Goal: Navigation & Orientation: Go to known website

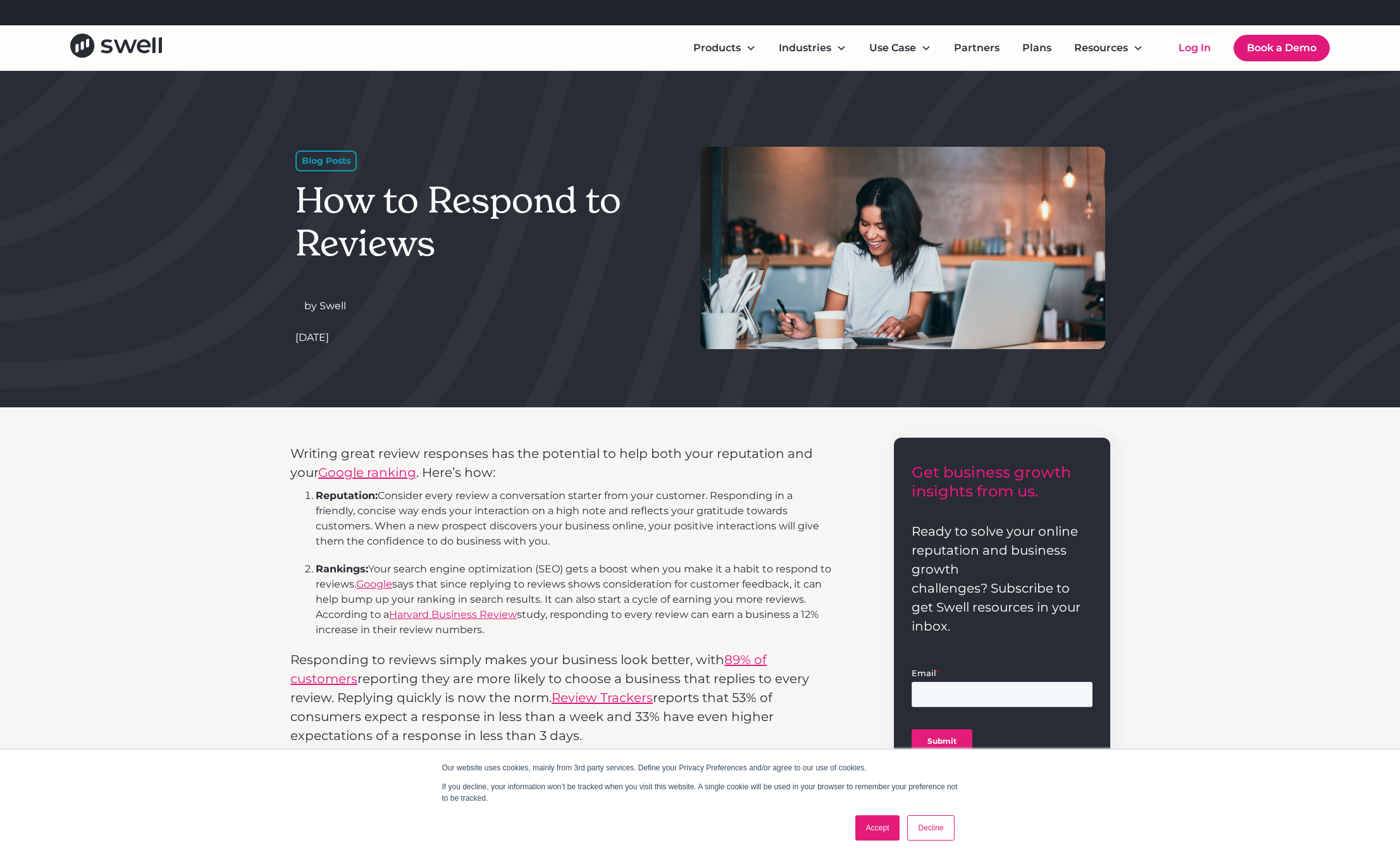
click at [591, 544] on li "Reputation: Consider every review a conversation starter from your customer. Re…" at bounding box center [573, 518] width 516 height 61
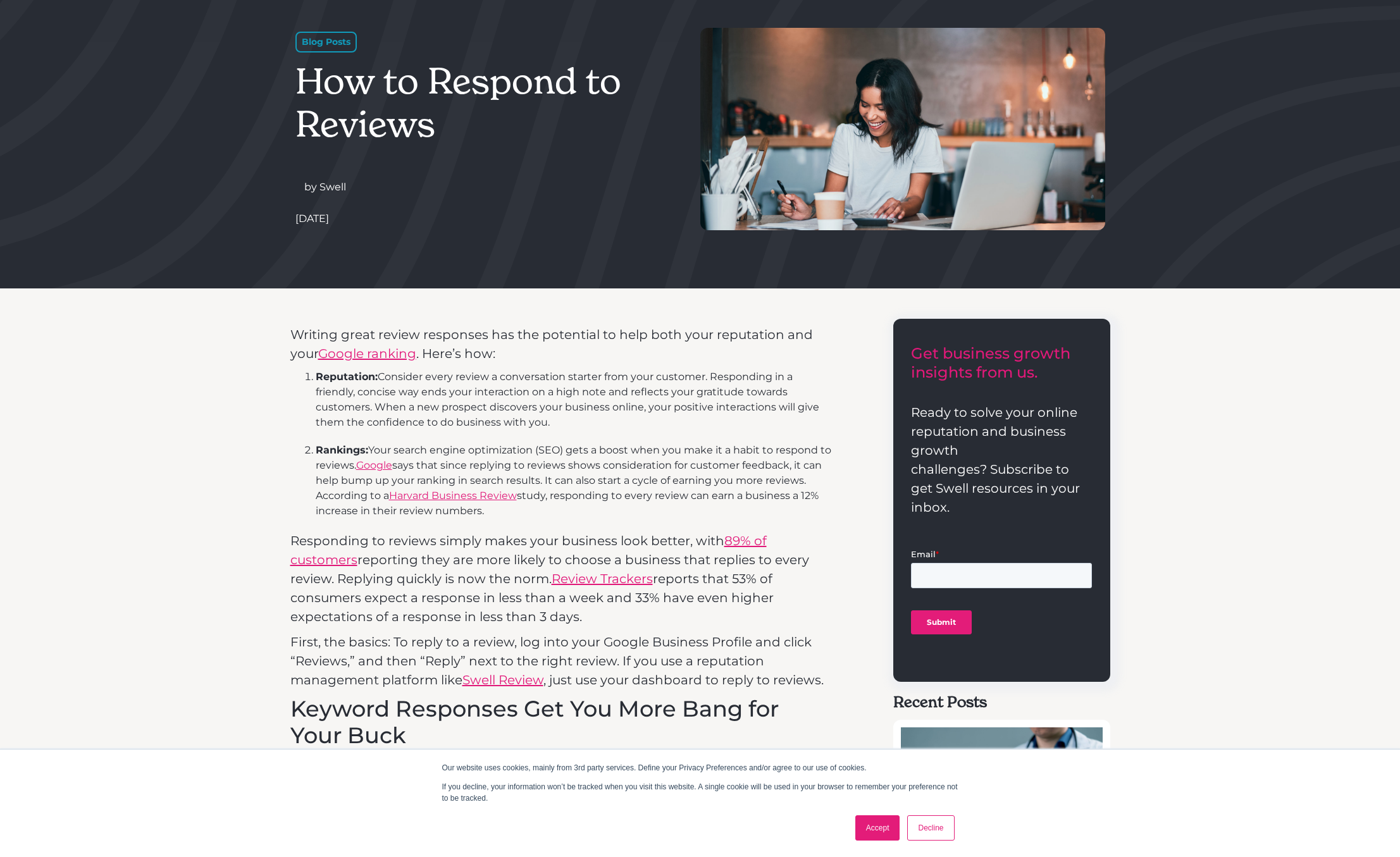
scroll to position [147, 0]
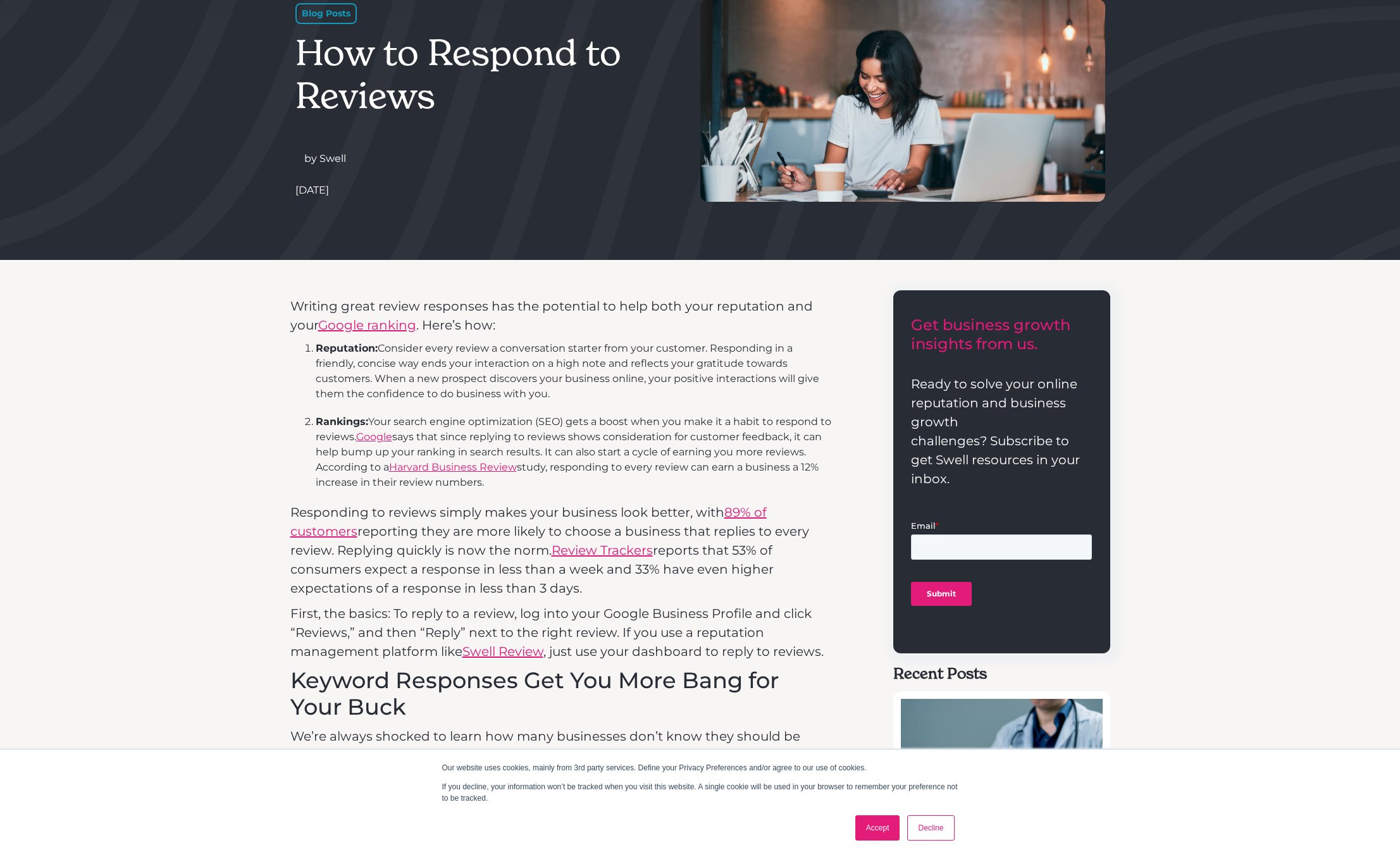
click at [487, 654] on link "Swell Review" at bounding box center [503, 651] width 81 height 15
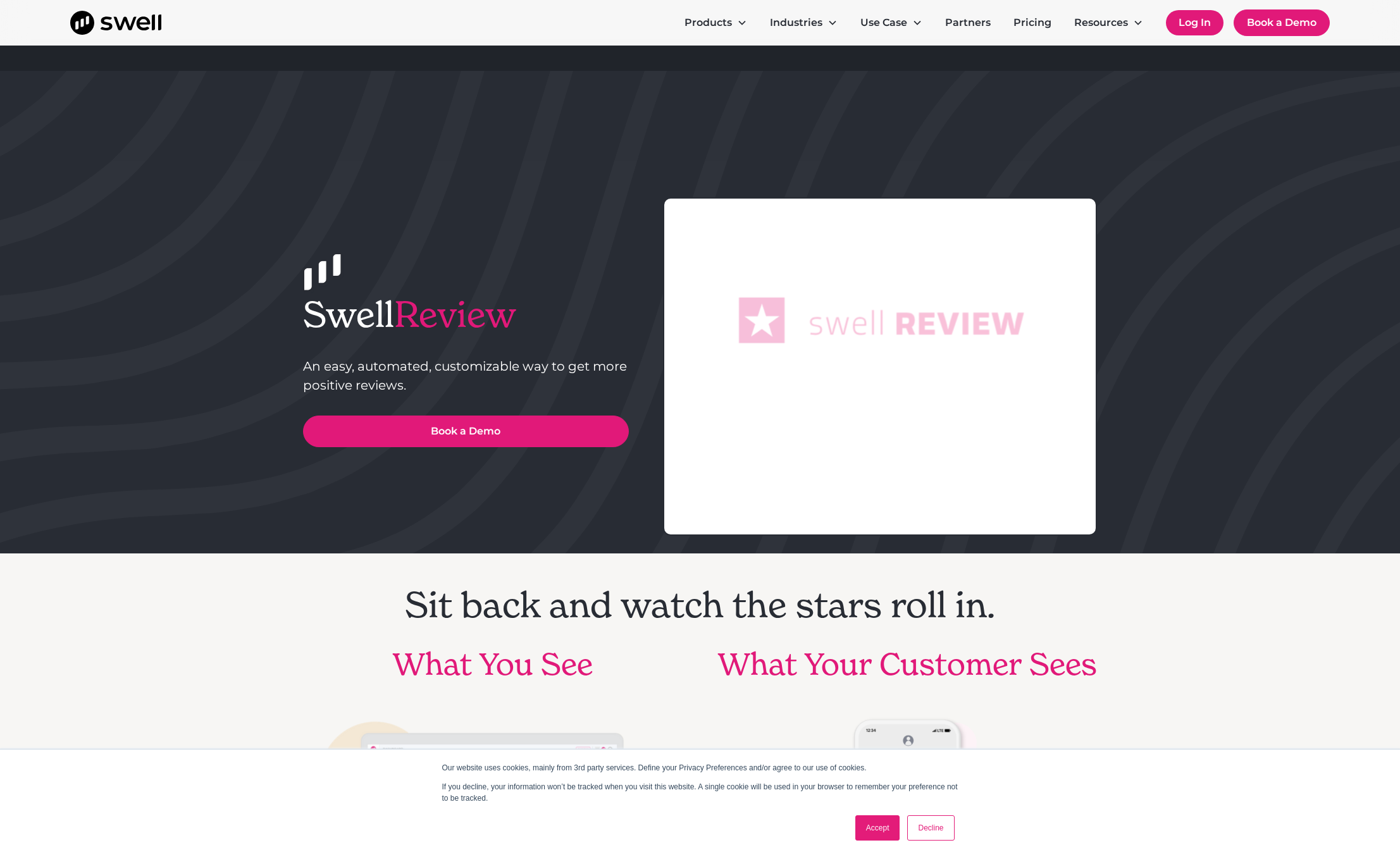
click at [1193, 22] on link "Log In" at bounding box center [1195, 22] width 58 height 25
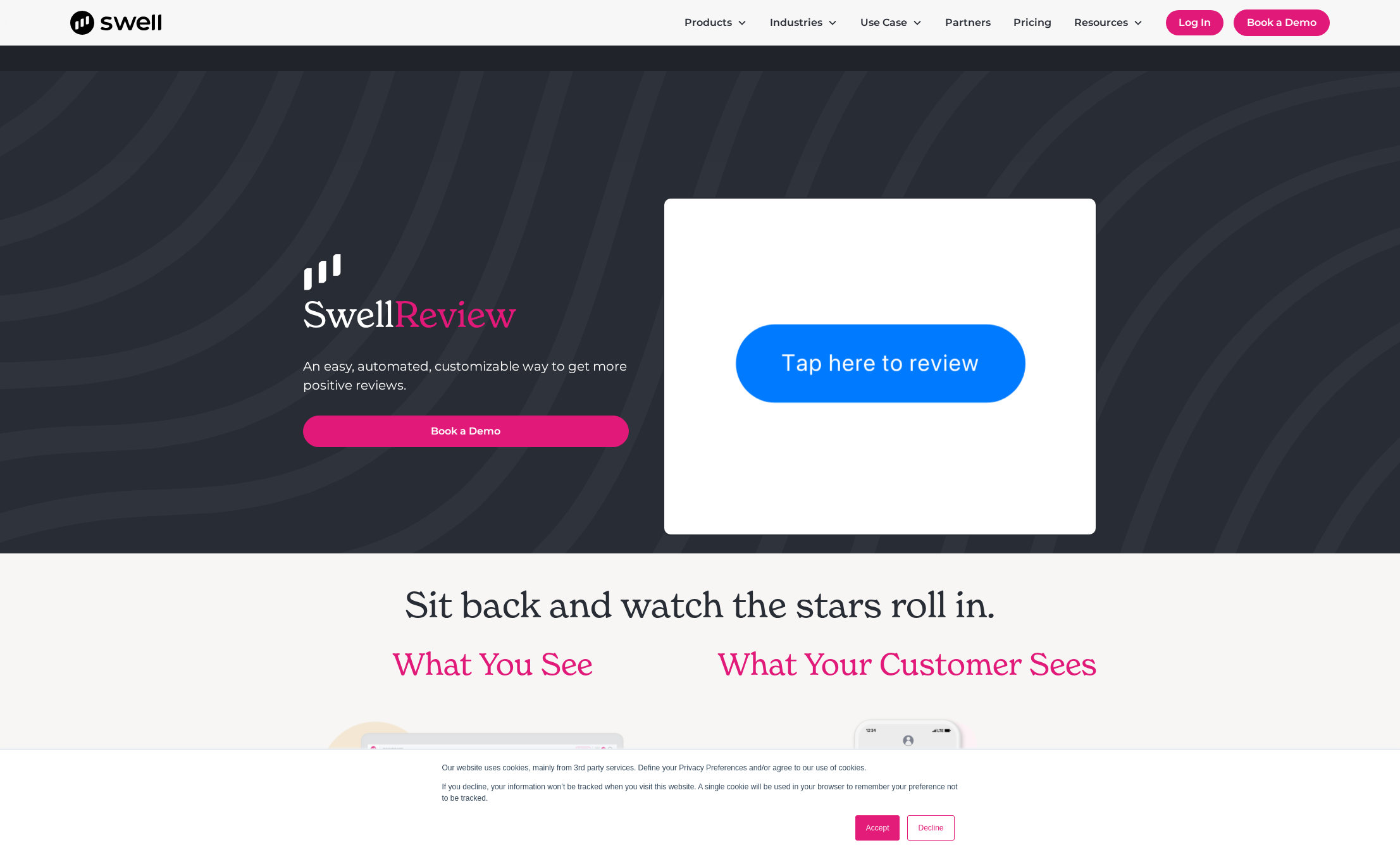
click at [1186, 23] on link "Log In" at bounding box center [1195, 22] width 58 height 25
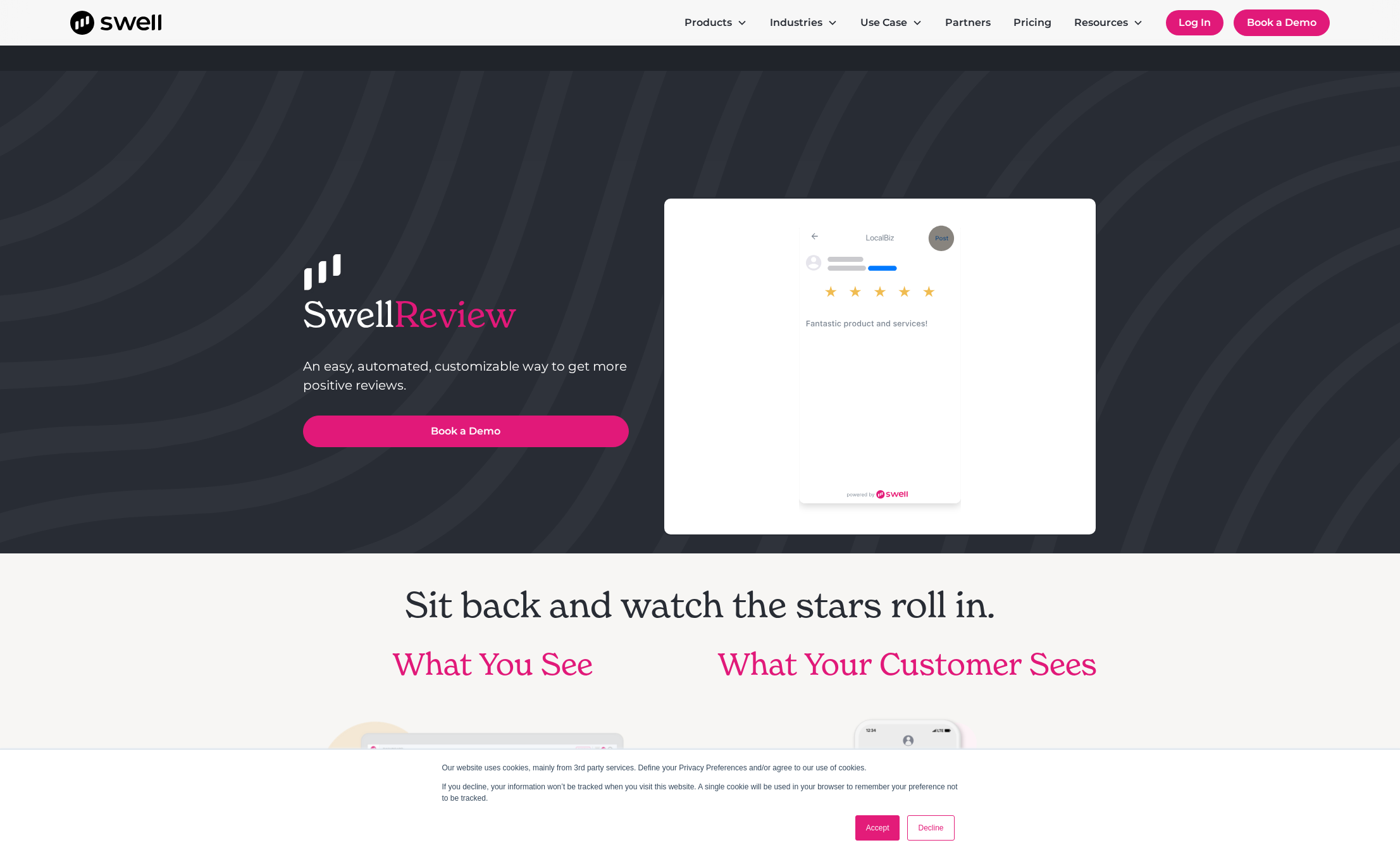
click at [1193, 23] on link "Log In" at bounding box center [1195, 22] width 58 height 25
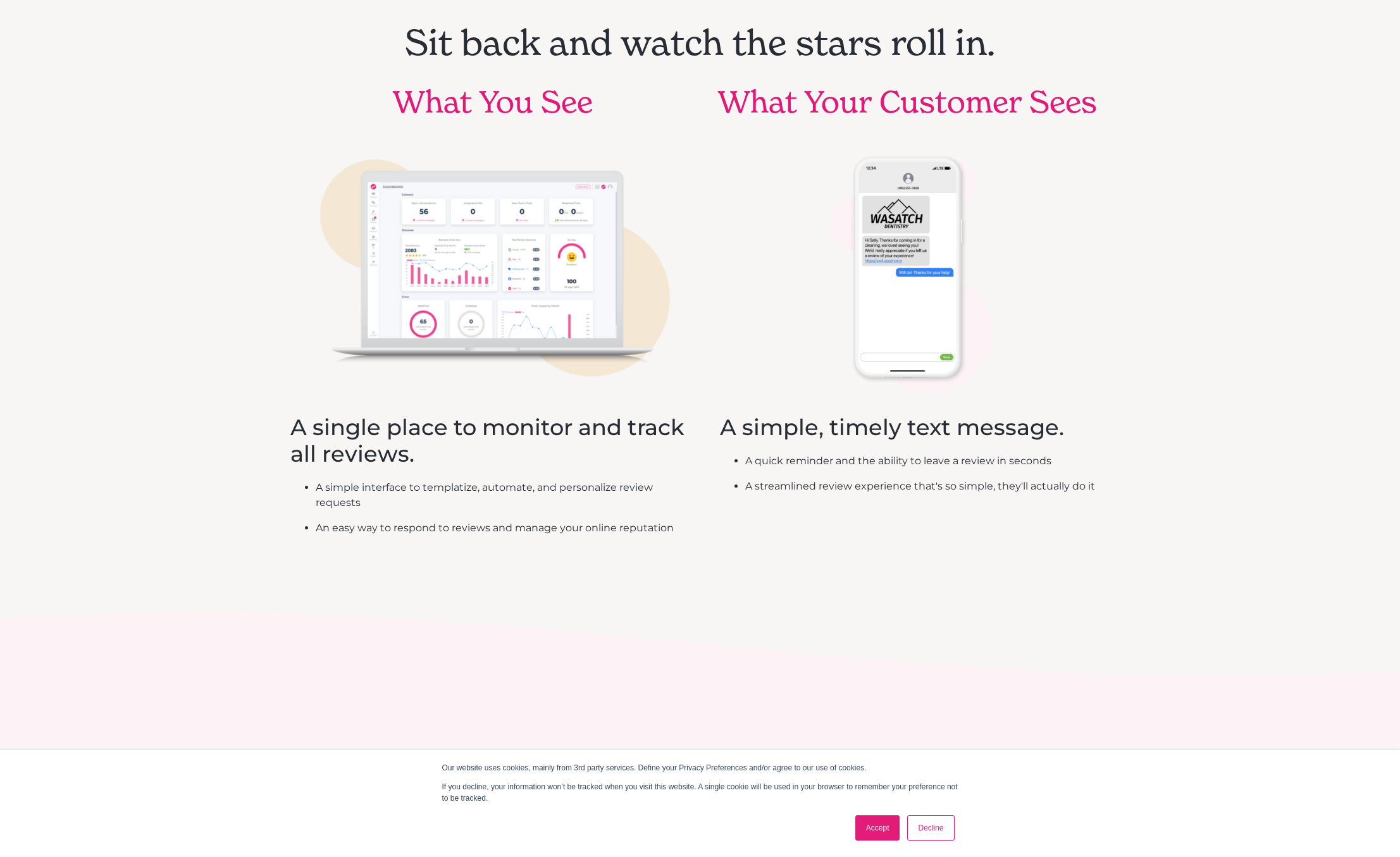
scroll to position [590, 0]
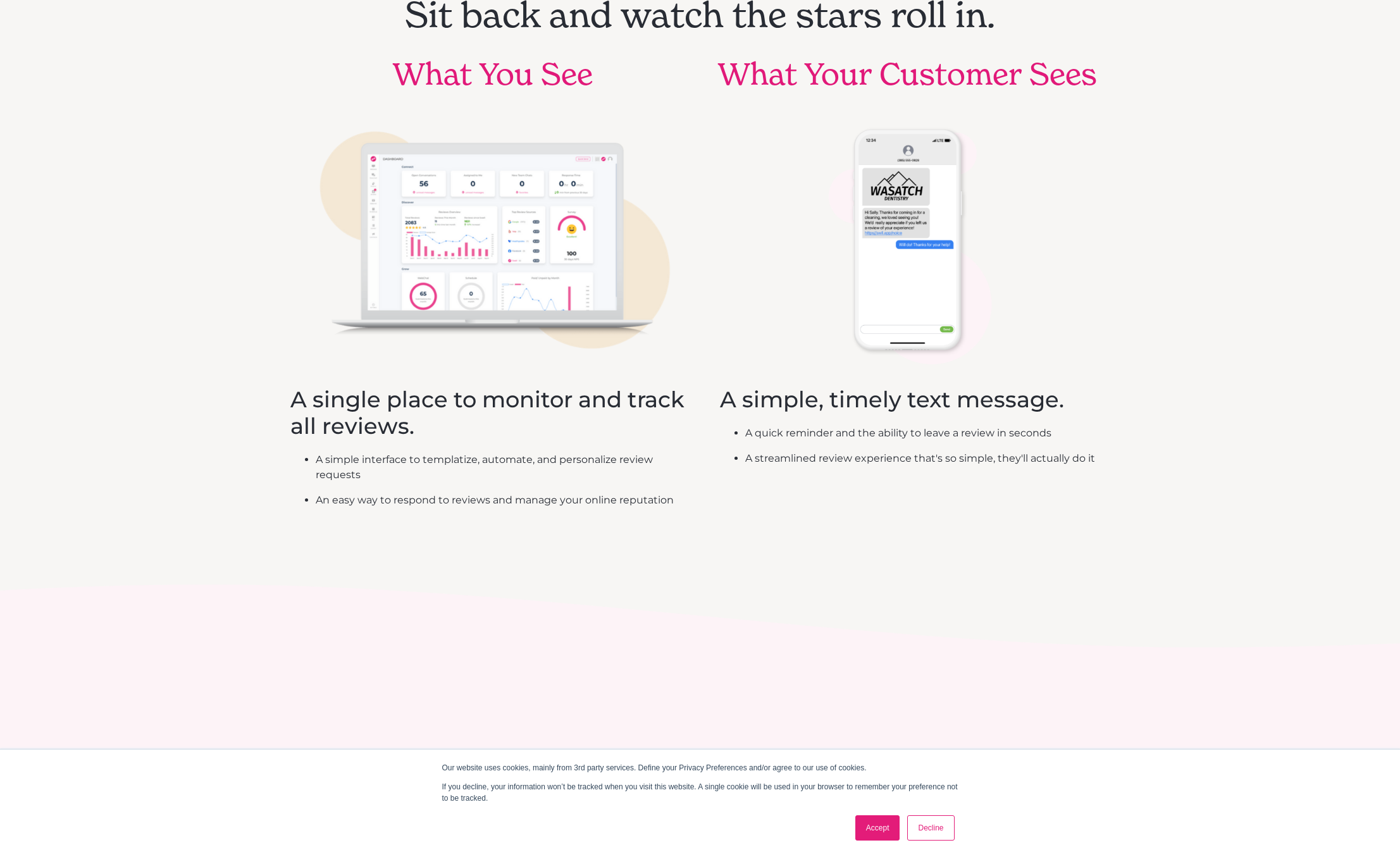
click at [872, 821] on link "Accept" at bounding box center [877, 827] width 45 height 25
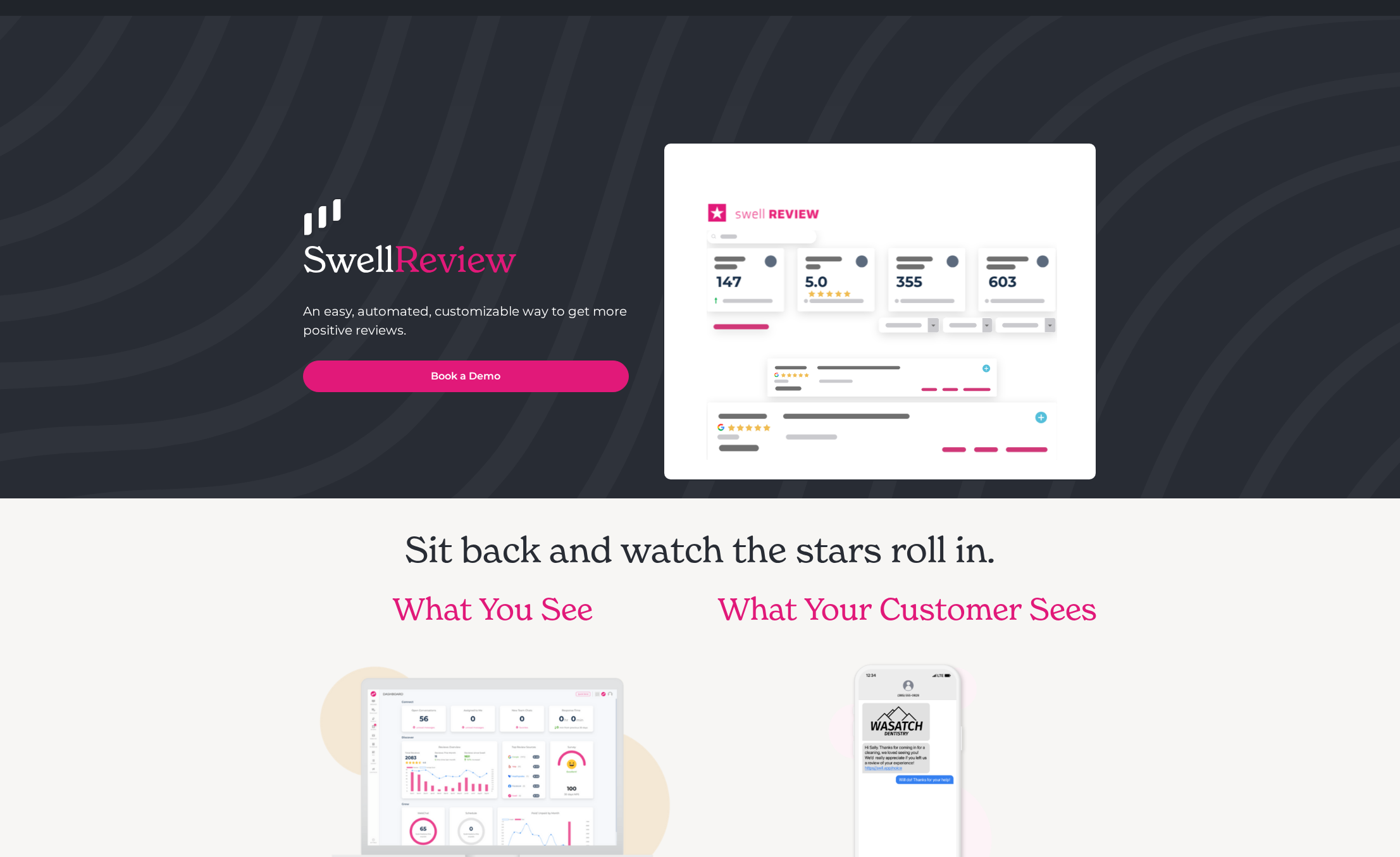
scroll to position [0, 0]
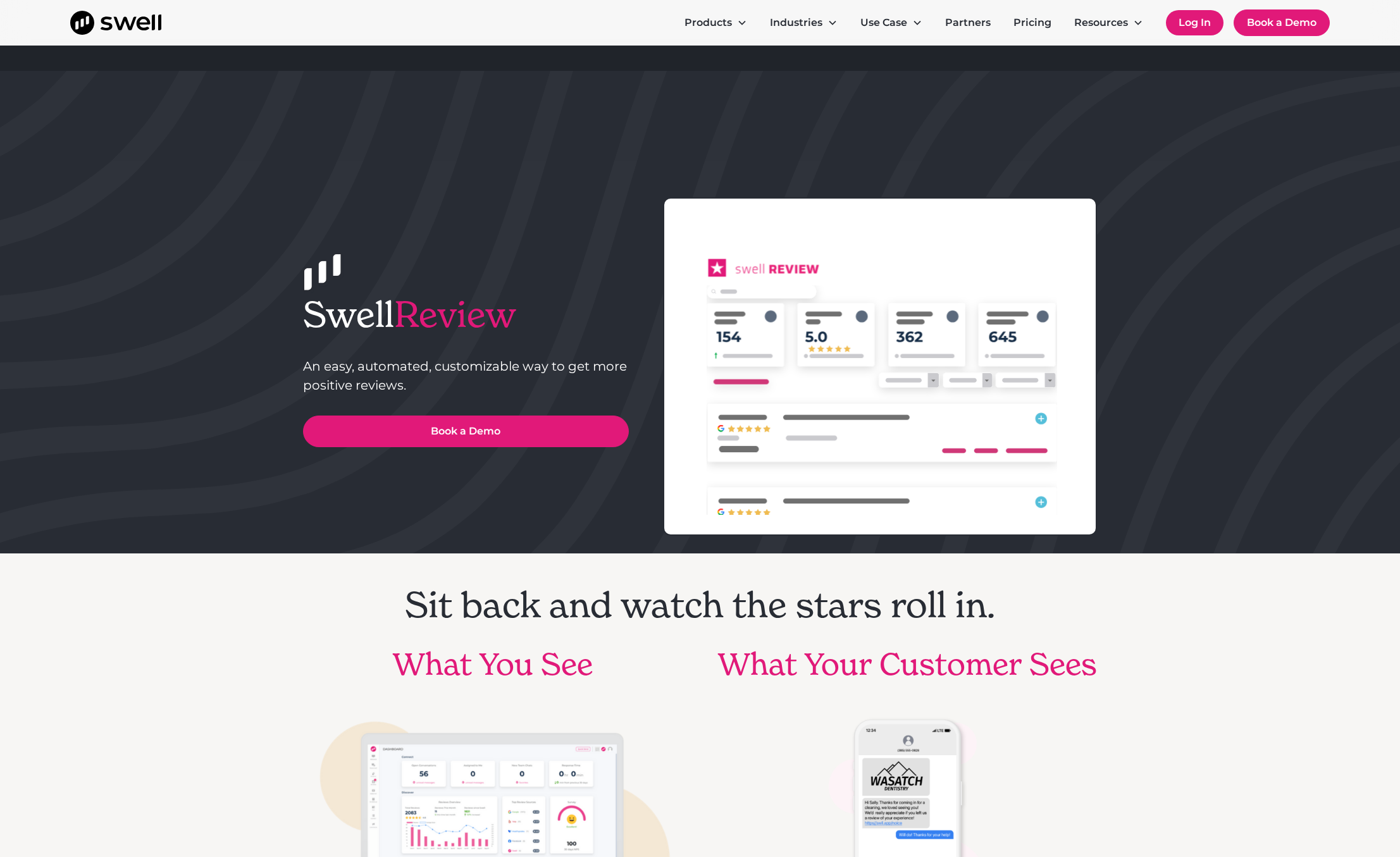
click at [1195, 18] on link "Log In" at bounding box center [1195, 22] width 58 height 25
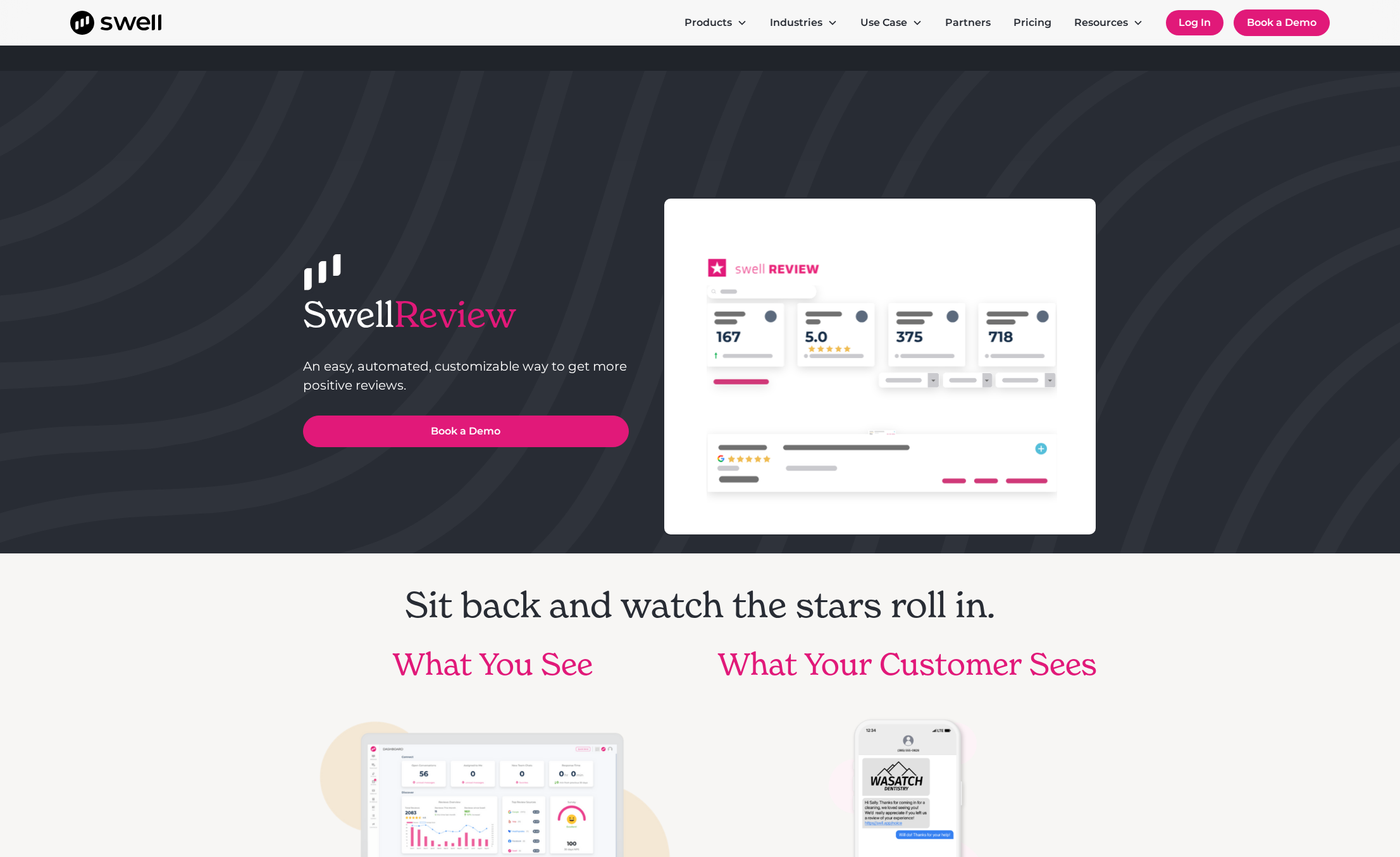
click at [1184, 20] on link "Log In" at bounding box center [1195, 22] width 58 height 25
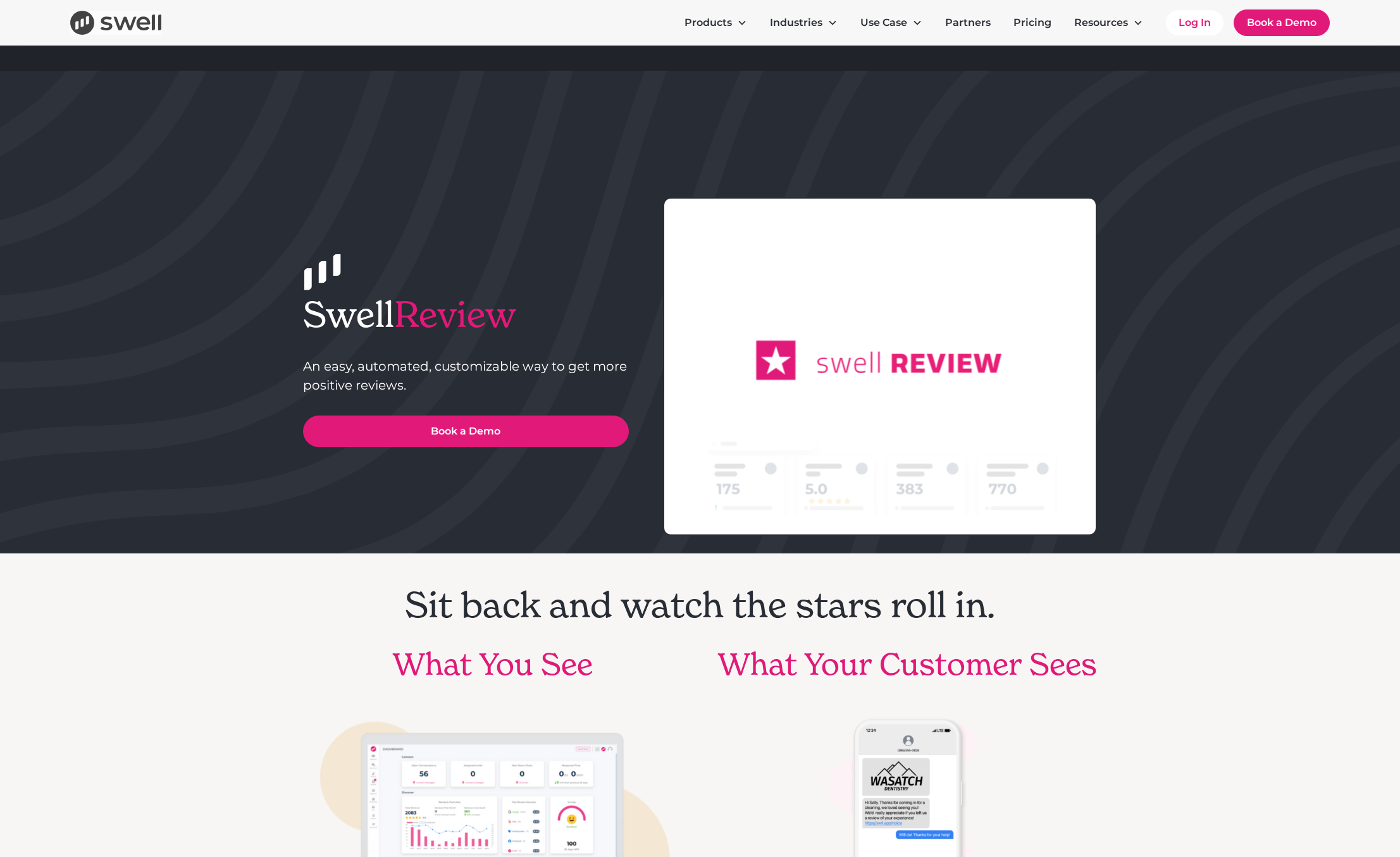
click at [103, 33] on img "home" at bounding box center [116, 22] width 91 height 24
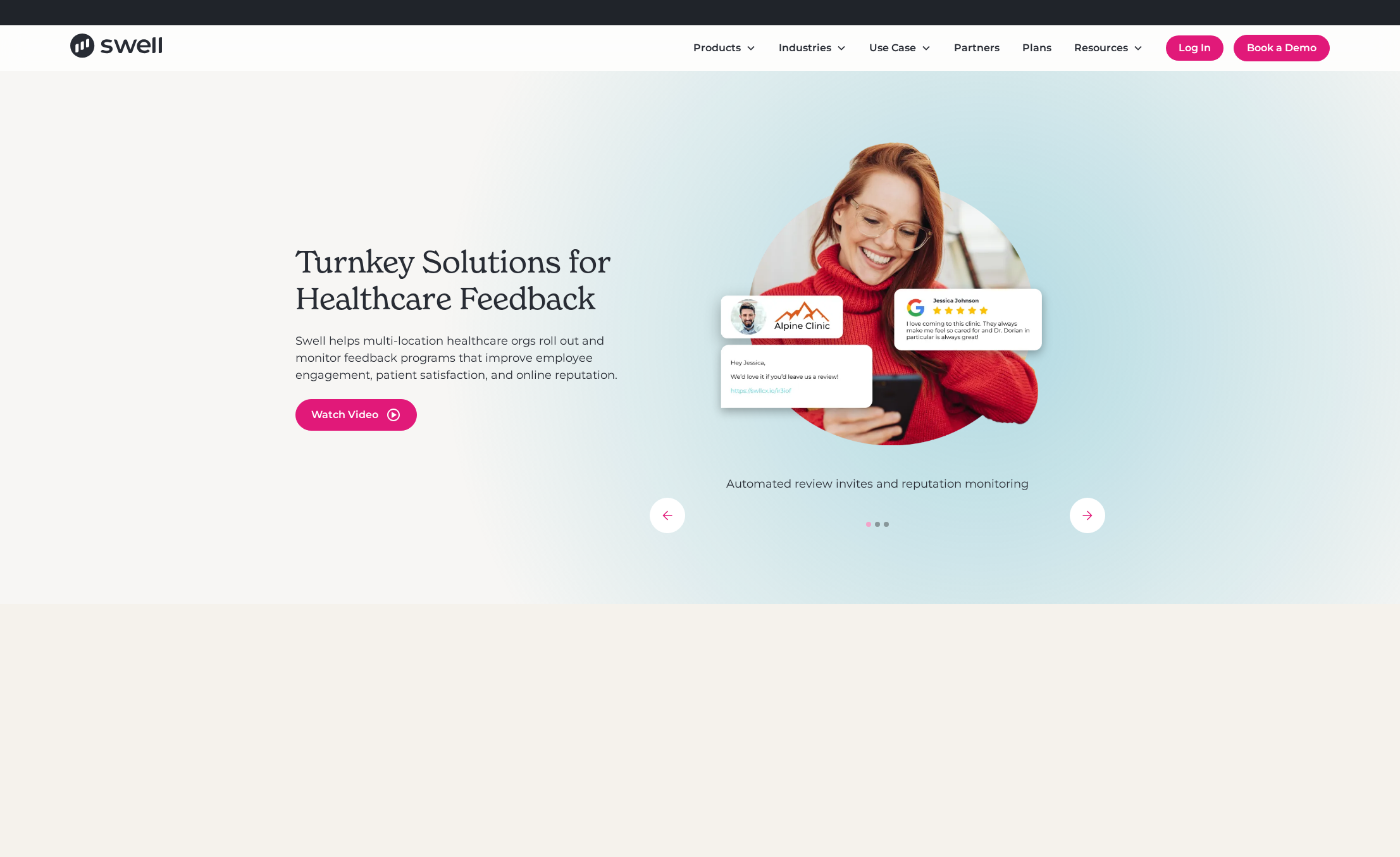
click at [1188, 48] on link "Log In" at bounding box center [1195, 48] width 58 height 25
